Goal: Find contact information: Find contact information

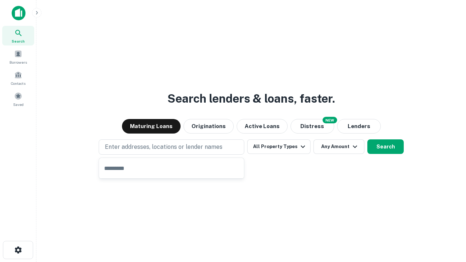
type input "**********"
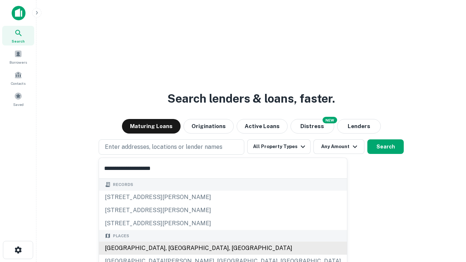
click at [174, 248] on div "[GEOGRAPHIC_DATA], [GEOGRAPHIC_DATA], [GEOGRAPHIC_DATA]" at bounding box center [223, 247] width 248 height 13
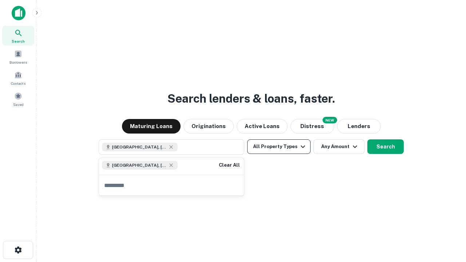
click at [279, 147] on button "All Property Types" at bounding box center [278, 146] width 63 height 15
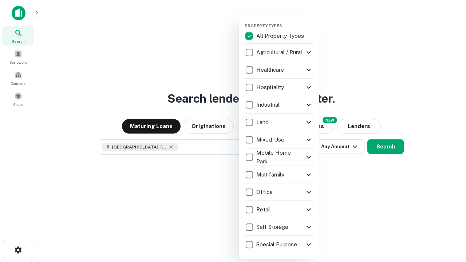
click at [284, 21] on button "button" at bounding box center [284, 21] width 80 height 0
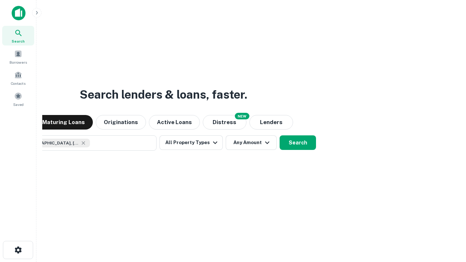
scroll to position [12, 0]
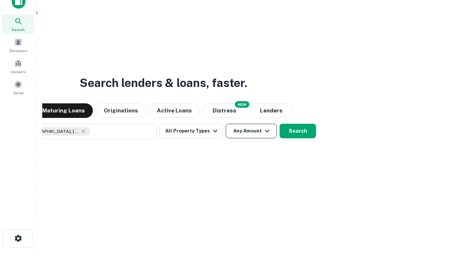
click at [225, 124] on button "Any Amount" at bounding box center [250, 131] width 51 height 15
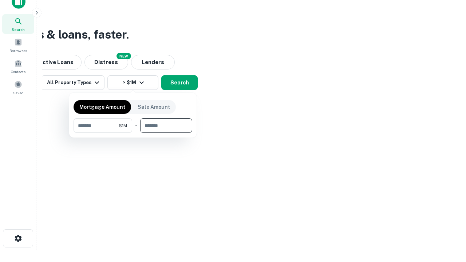
type input "*******"
click at [133, 133] on button "button" at bounding box center [132, 133] width 119 height 0
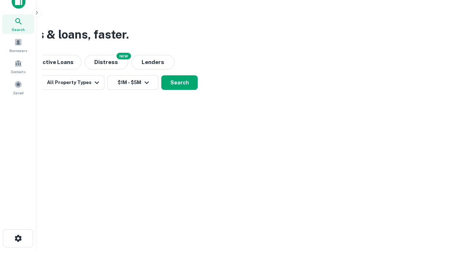
scroll to position [12, 0]
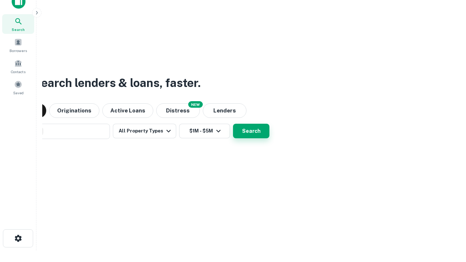
click at [233, 124] on button "Search" at bounding box center [251, 131] width 36 height 15
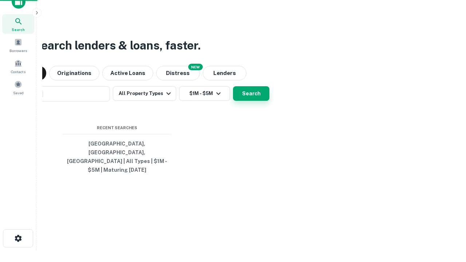
scroll to position [24, 206]
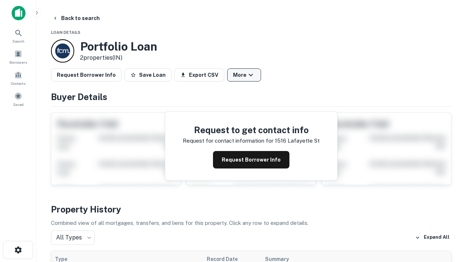
click at [244, 75] on button "More" at bounding box center [244, 74] width 34 height 13
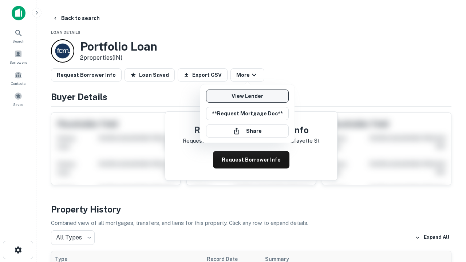
click at [247, 96] on link "View Lender" at bounding box center [247, 95] width 83 height 13
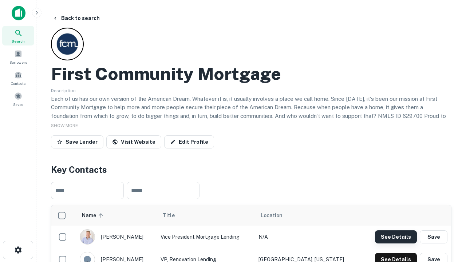
click at [395, 236] on button "See Details" at bounding box center [396, 236] width 42 height 13
click at [18, 250] on icon "button" at bounding box center [18, 249] width 9 height 9
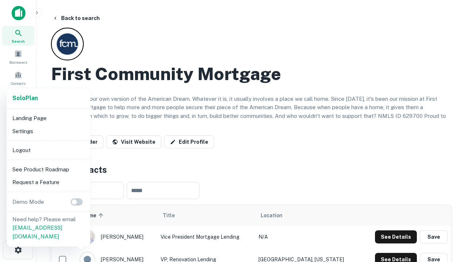
click at [48, 150] on li "Logout" at bounding box center [48, 150] width 78 height 13
